Goal: Transaction & Acquisition: Purchase product/service

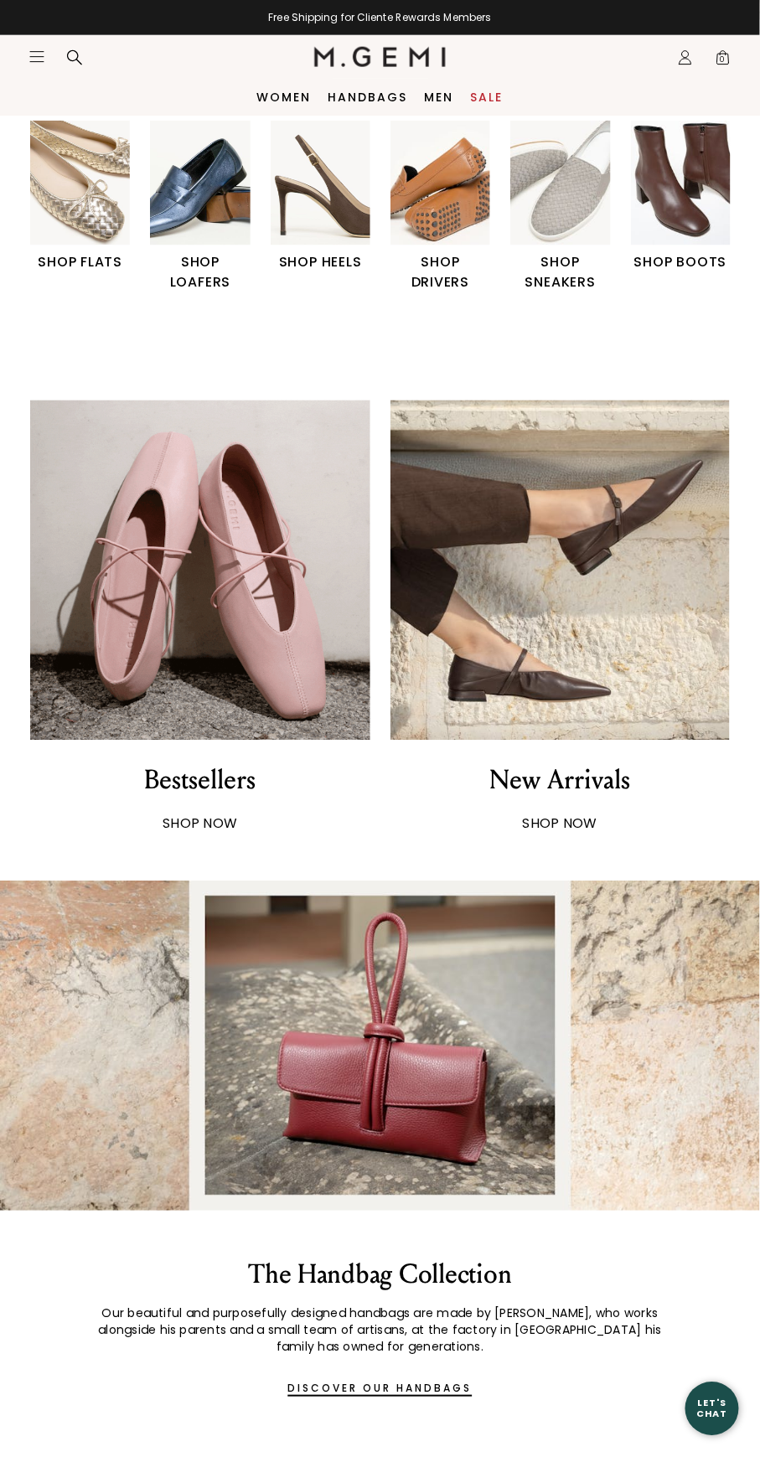
scroll to position [410, 0]
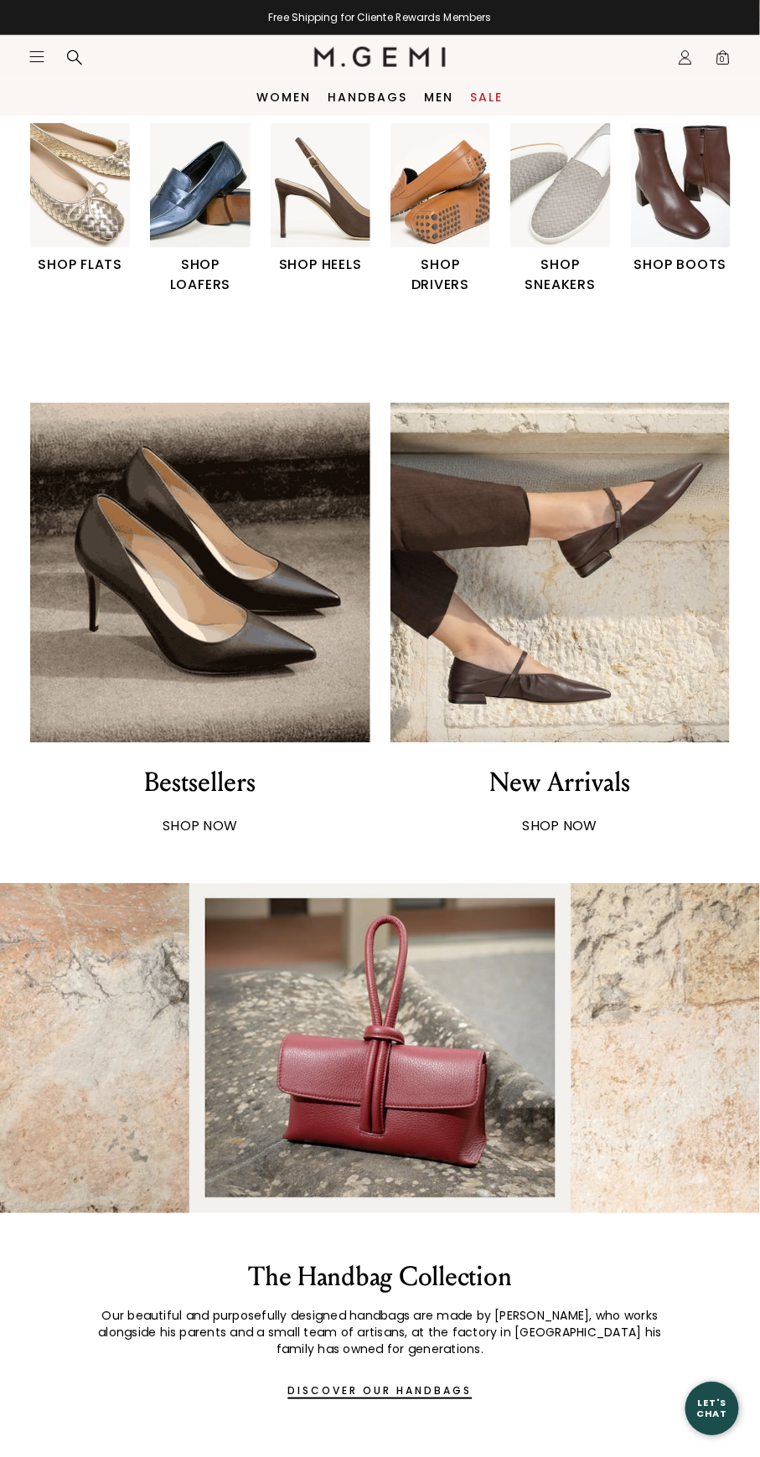
click at [211, 817] on div "SHOP NOW" at bounding box center [200, 827] width 75 height 20
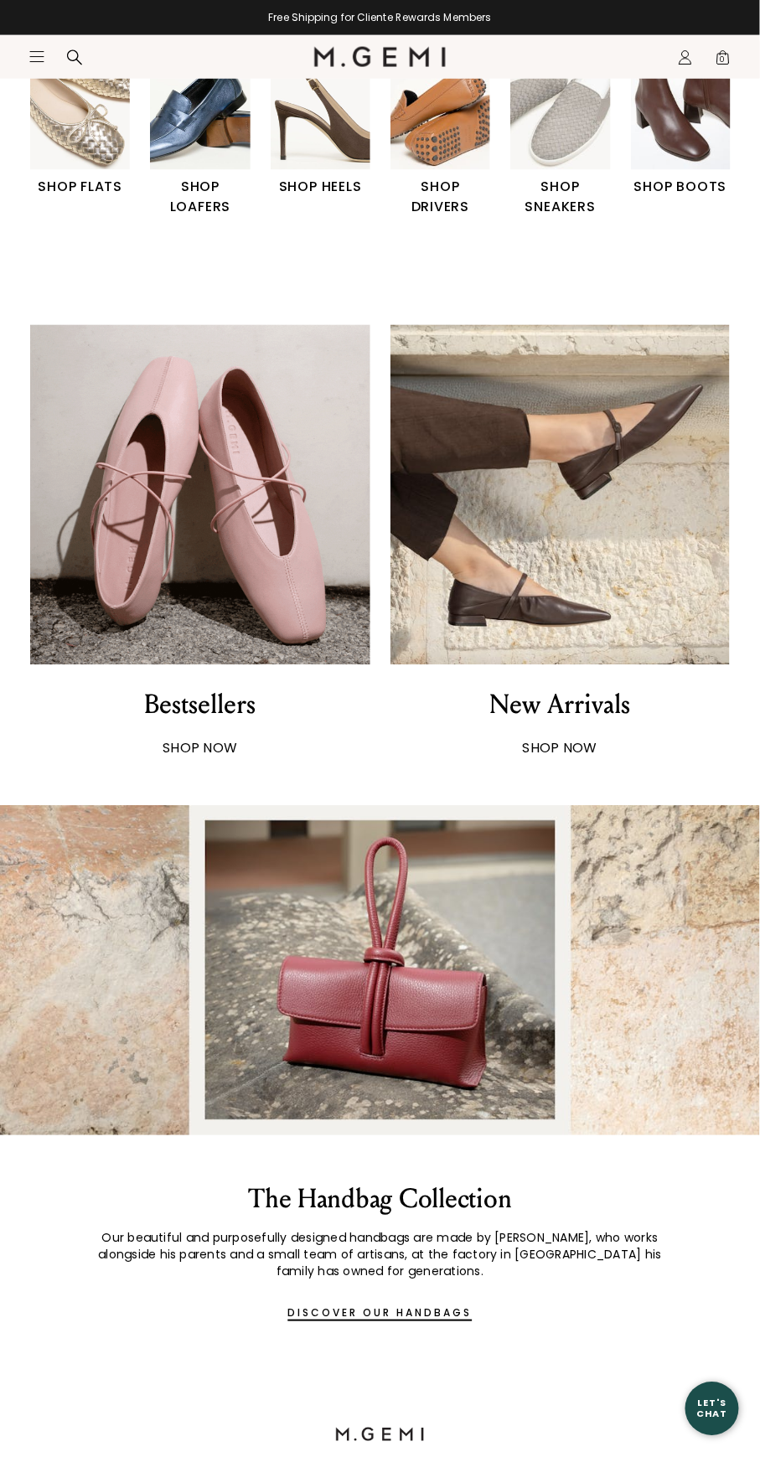
scroll to position [514, 0]
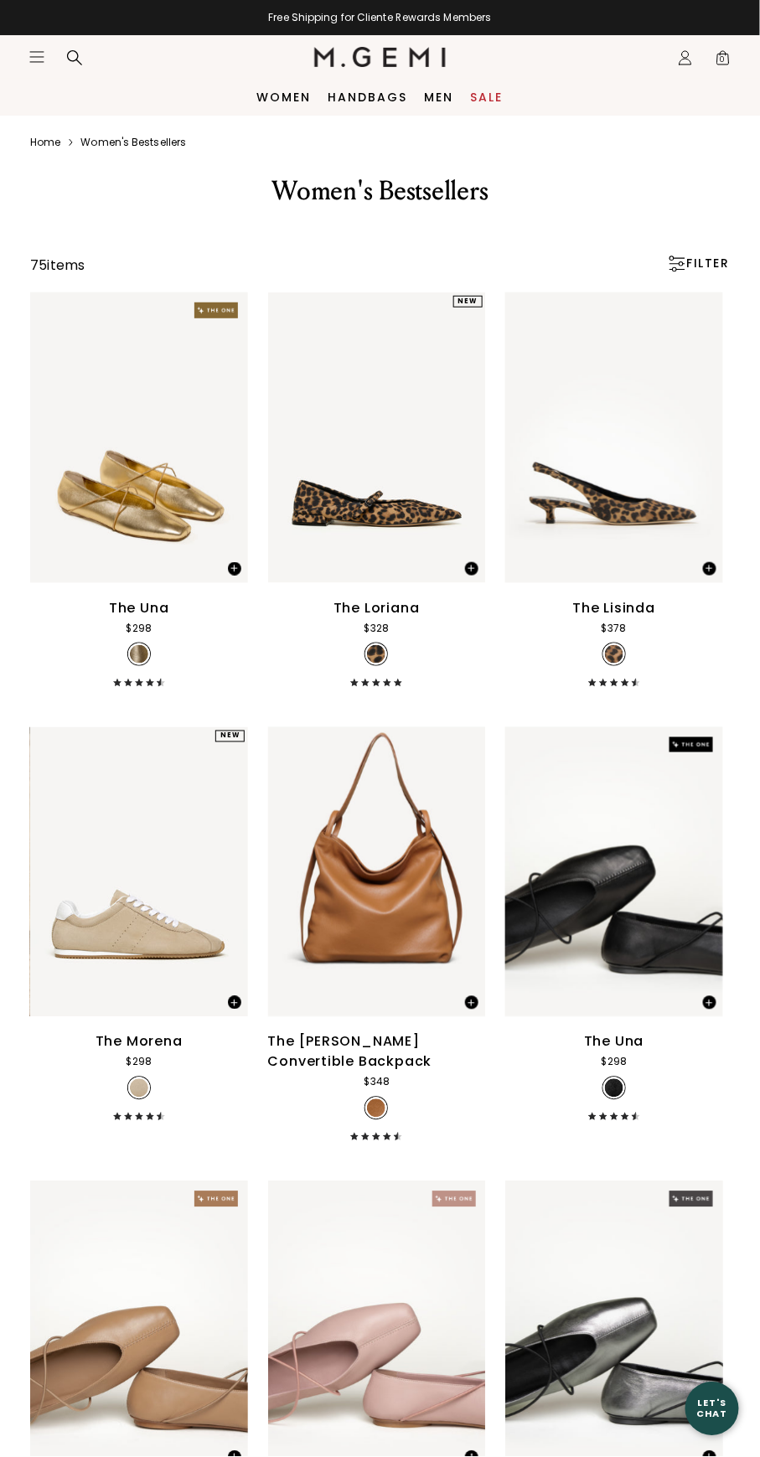
click at [486, 96] on link "Sale" at bounding box center [487, 96] width 33 height 13
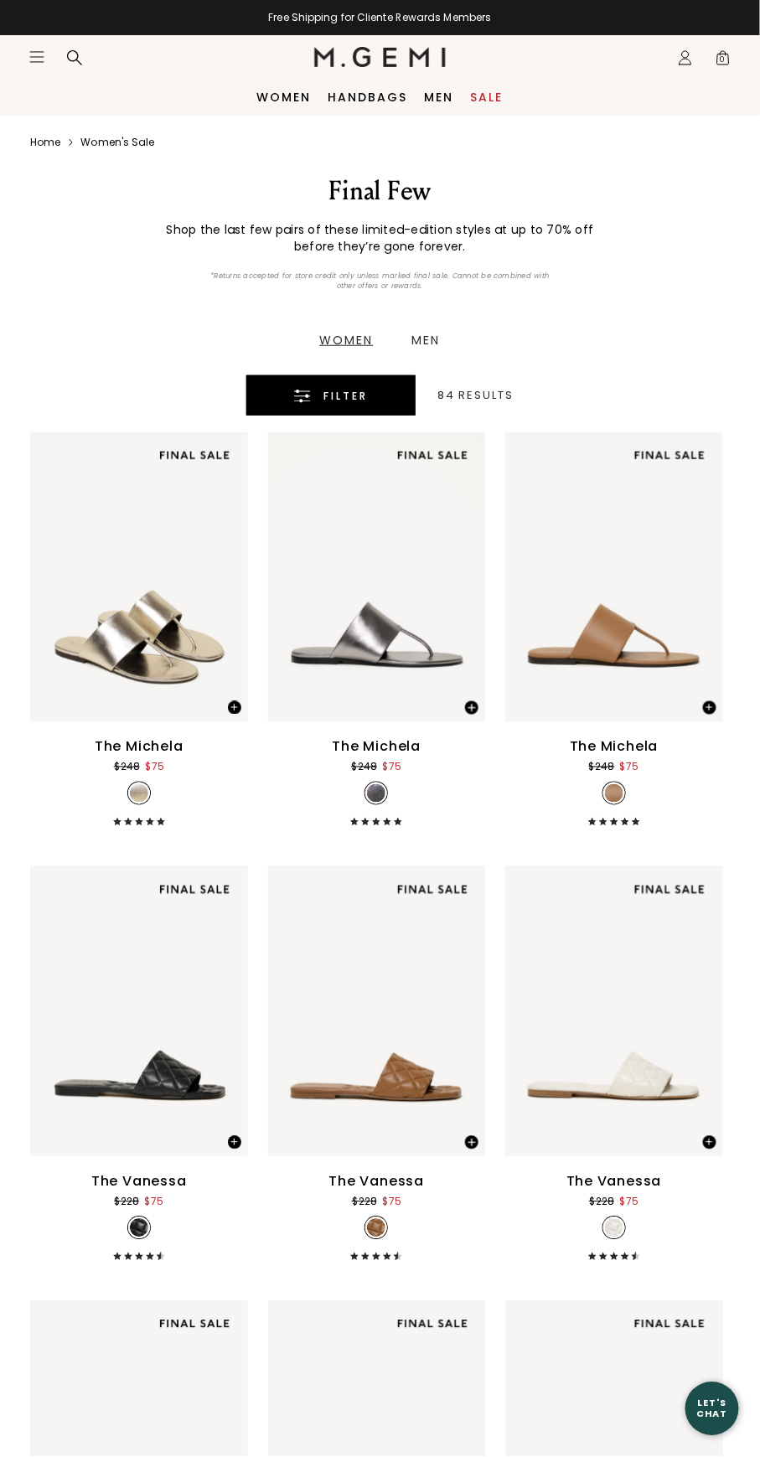
click at [315, 392] on div "Filter" at bounding box center [330, 396] width 117 height 20
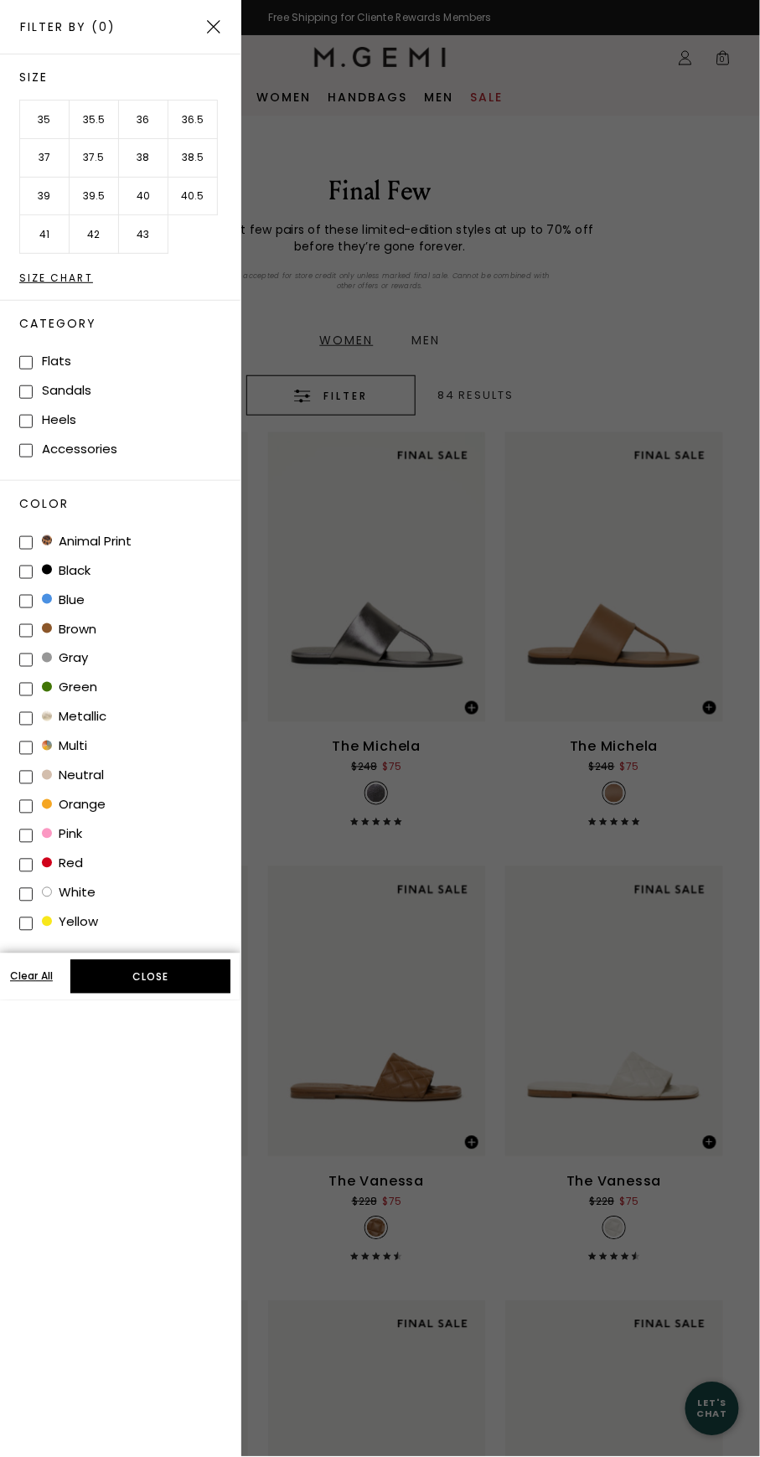
click at [26, 419] on span at bounding box center [25, 421] width 13 height 13
checkbox input "true"
click at [150, 975] on button "Apply (1)" at bounding box center [150, 977] width 160 height 34
